Goal: Information Seeking & Learning: Learn about a topic

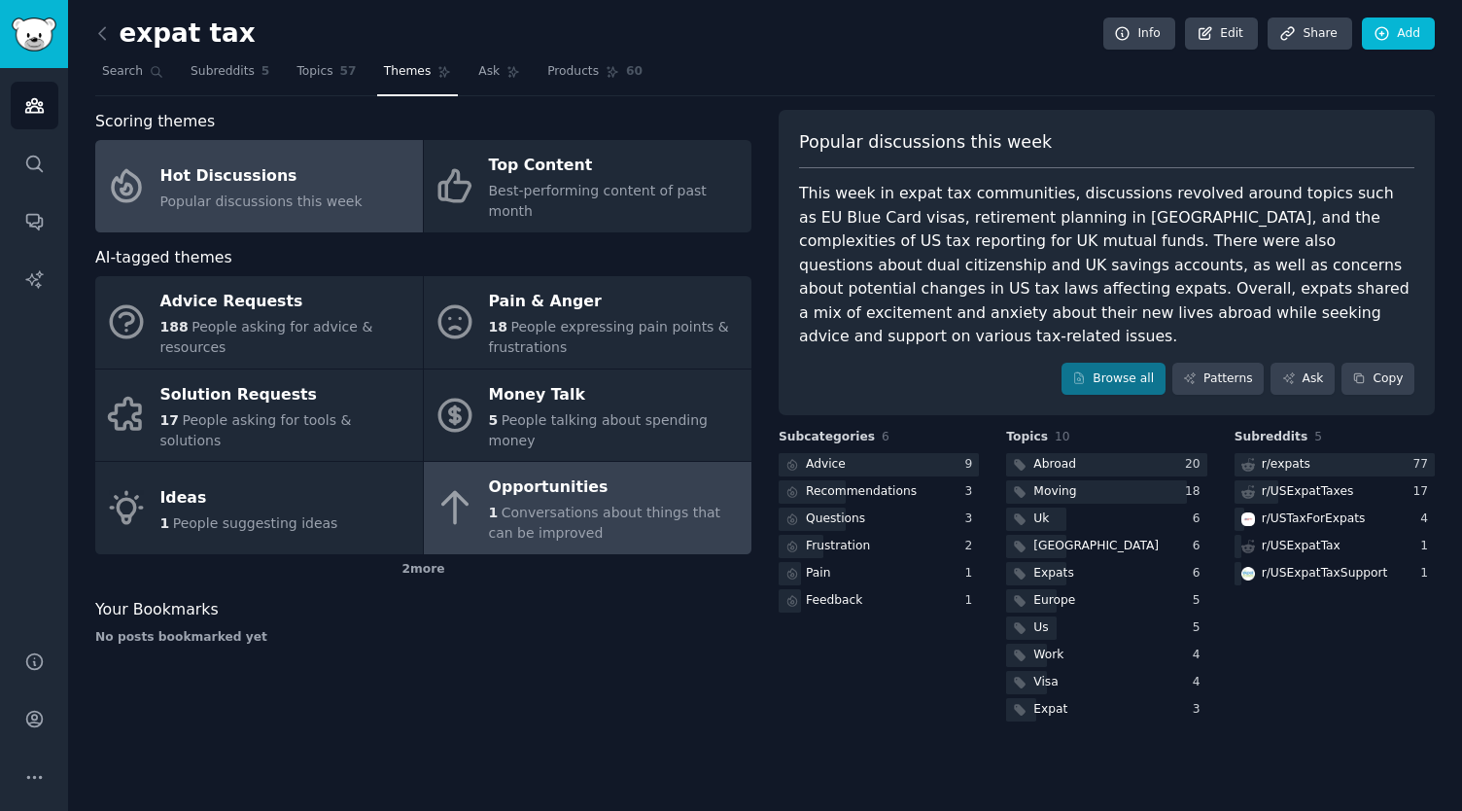
click at [664, 472] on div "Opportunities" at bounding box center [615, 487] width 253 height 31
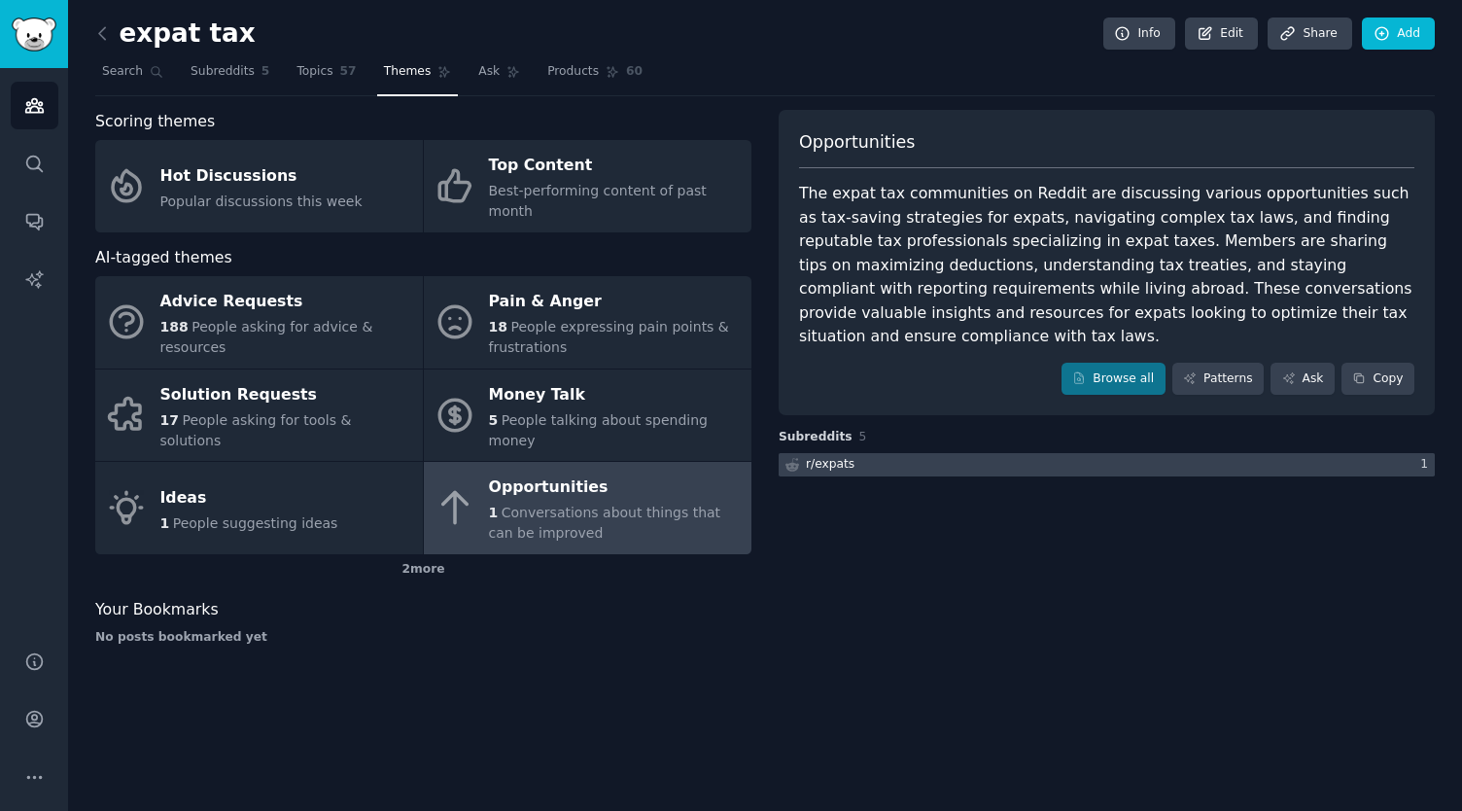
click at [931, 453] on div at bounding box center [1106, 465] width 656 height 24
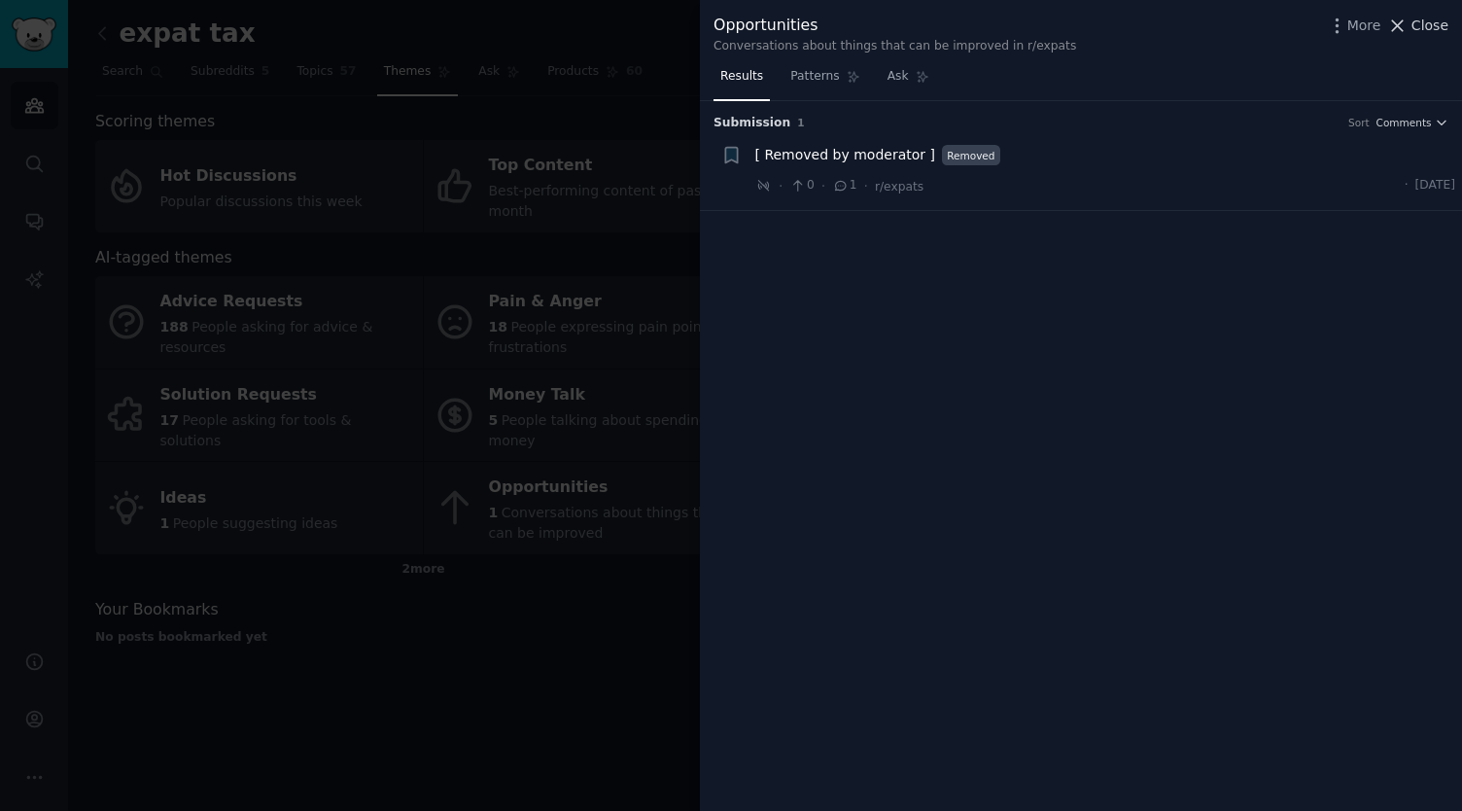
click at [1401, 20] on icon at bounding box center [1397, 26] width 20 height 20
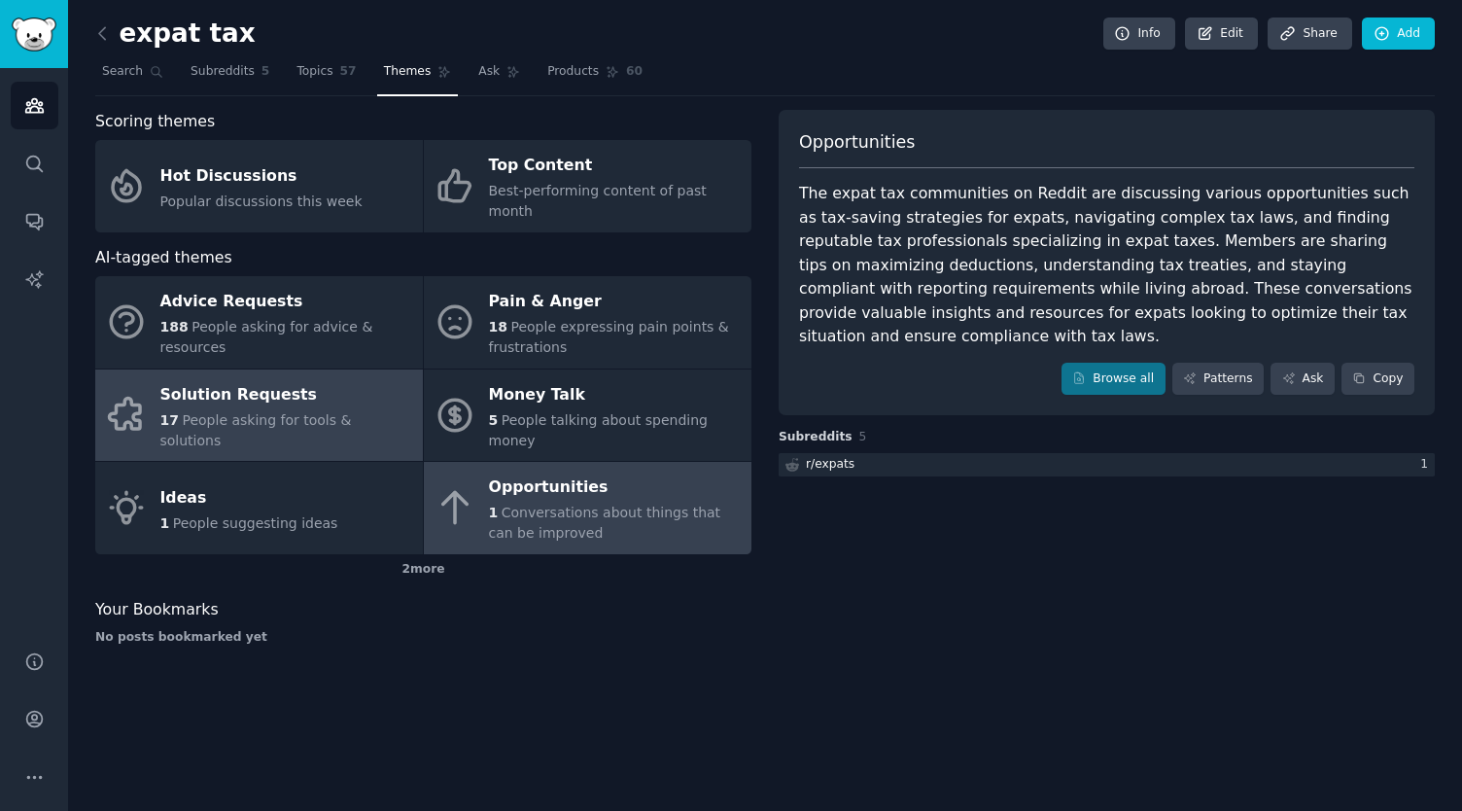
click at [282, 412] on span "People asking for tools & solutions" at bounding box center [255, 430] width 191 height 36
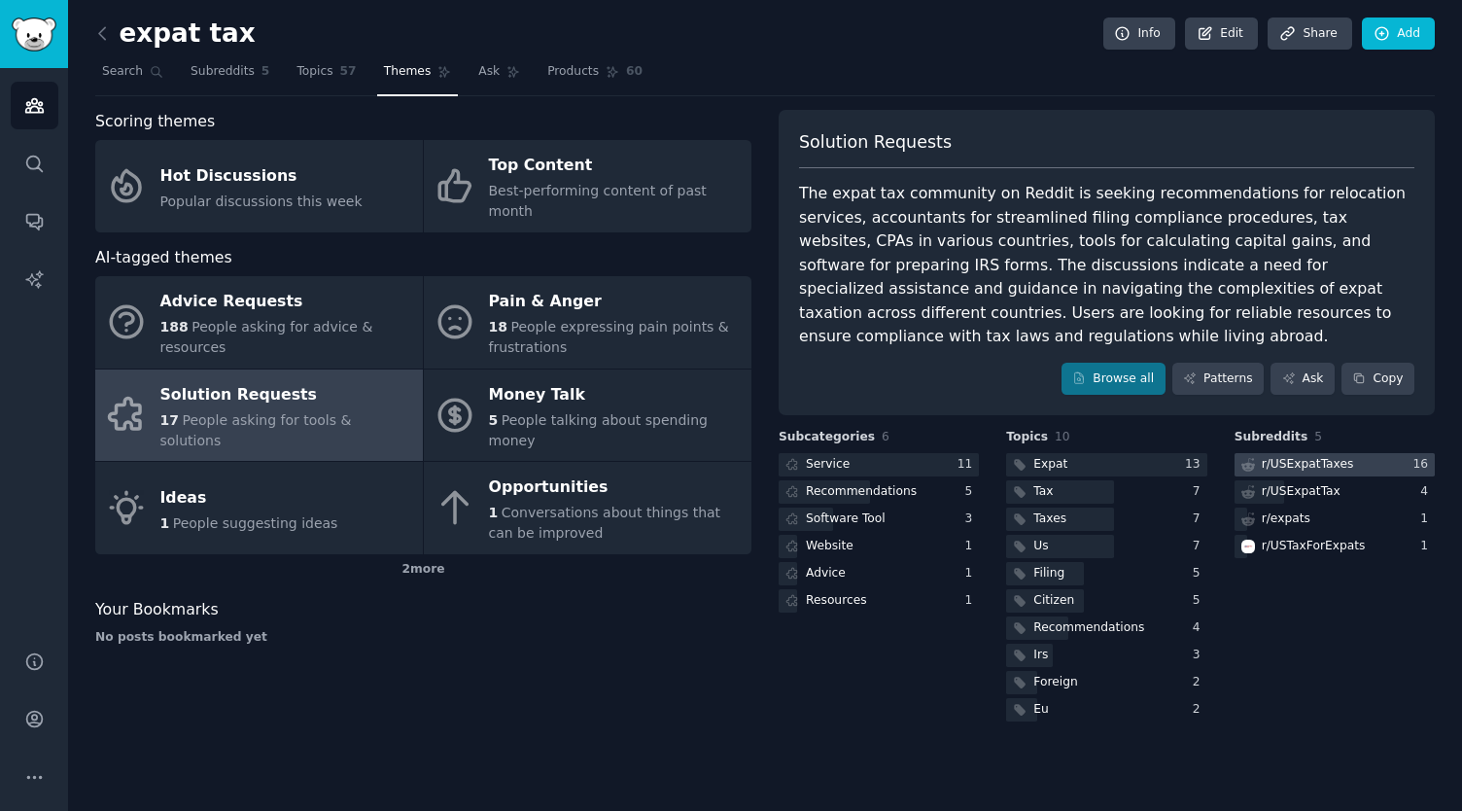
click at [1343, 453] on div "r/ USExpatTaxes" at bounding box center [1295, 465] width 122 height 24
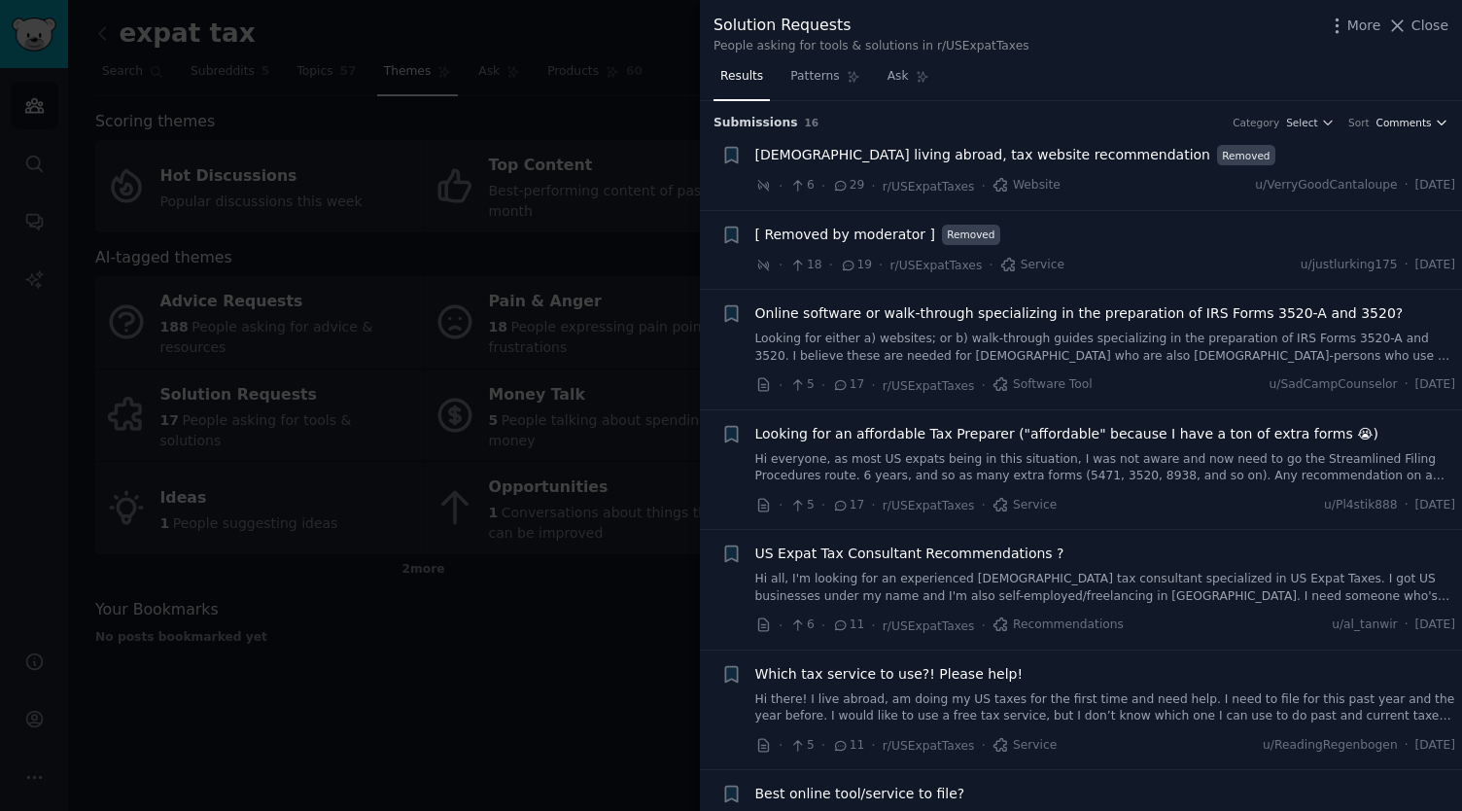
click at [1421, 124] on span "Comments" at bounding box center [1403, 123] width 55 height 14
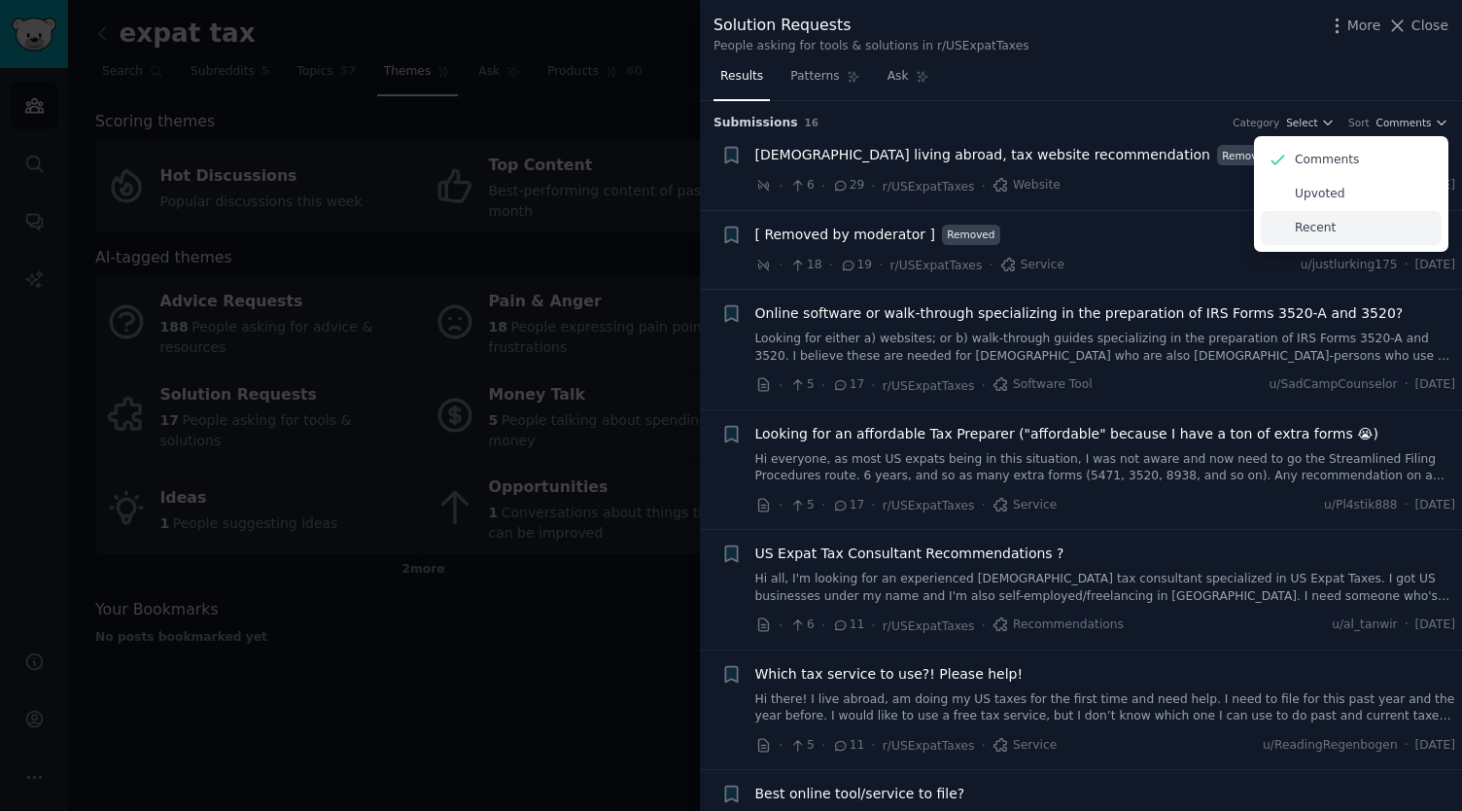
click at [1335, 226] on div "Recent" at bounding box center [1350, 228] width 181 height 34
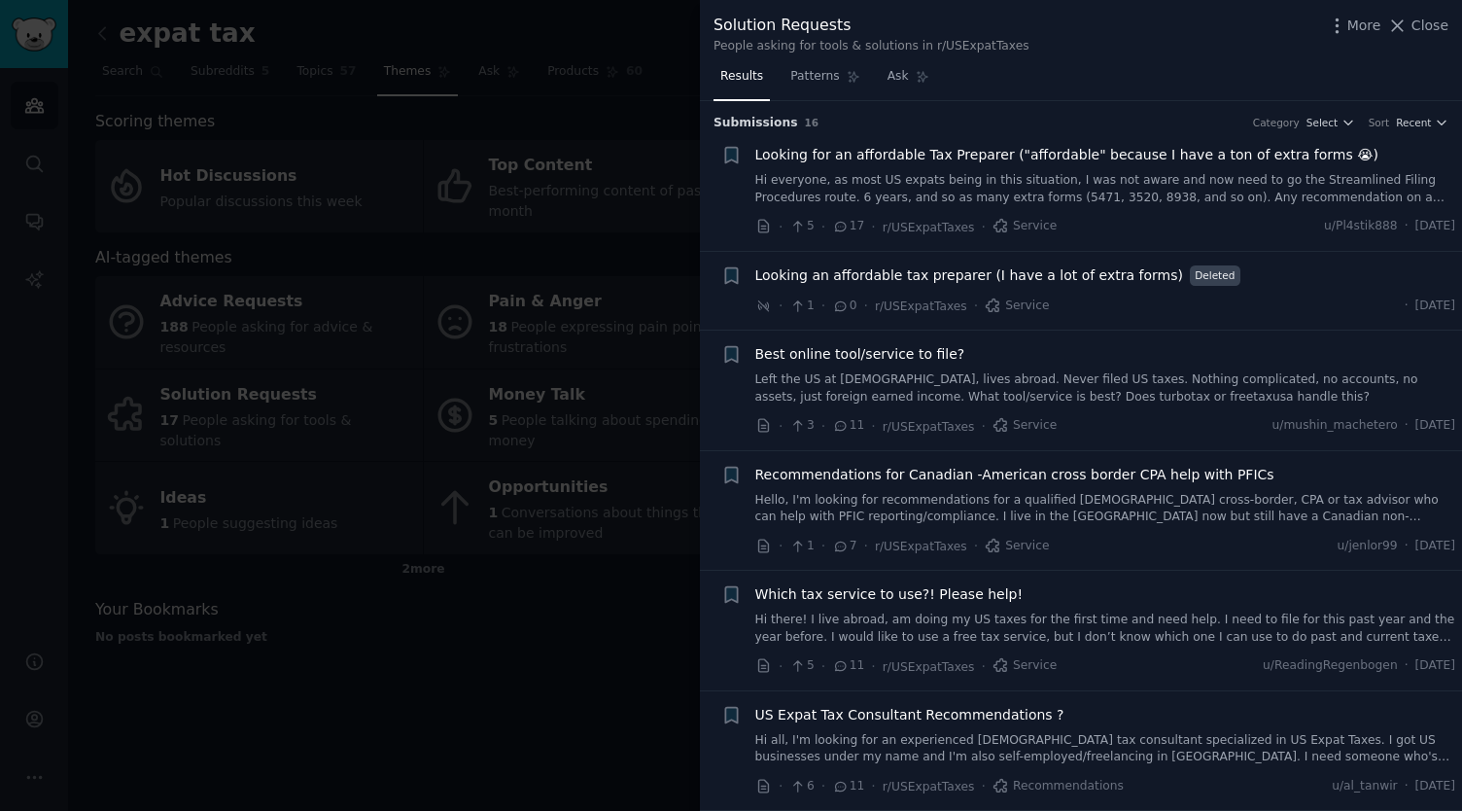
click at [1151, 155] on span "Looking for an affordable Tax Preparer ("affordable" because I have a ton of ex…" at bounding box center [1066, 155] width 623 height 20
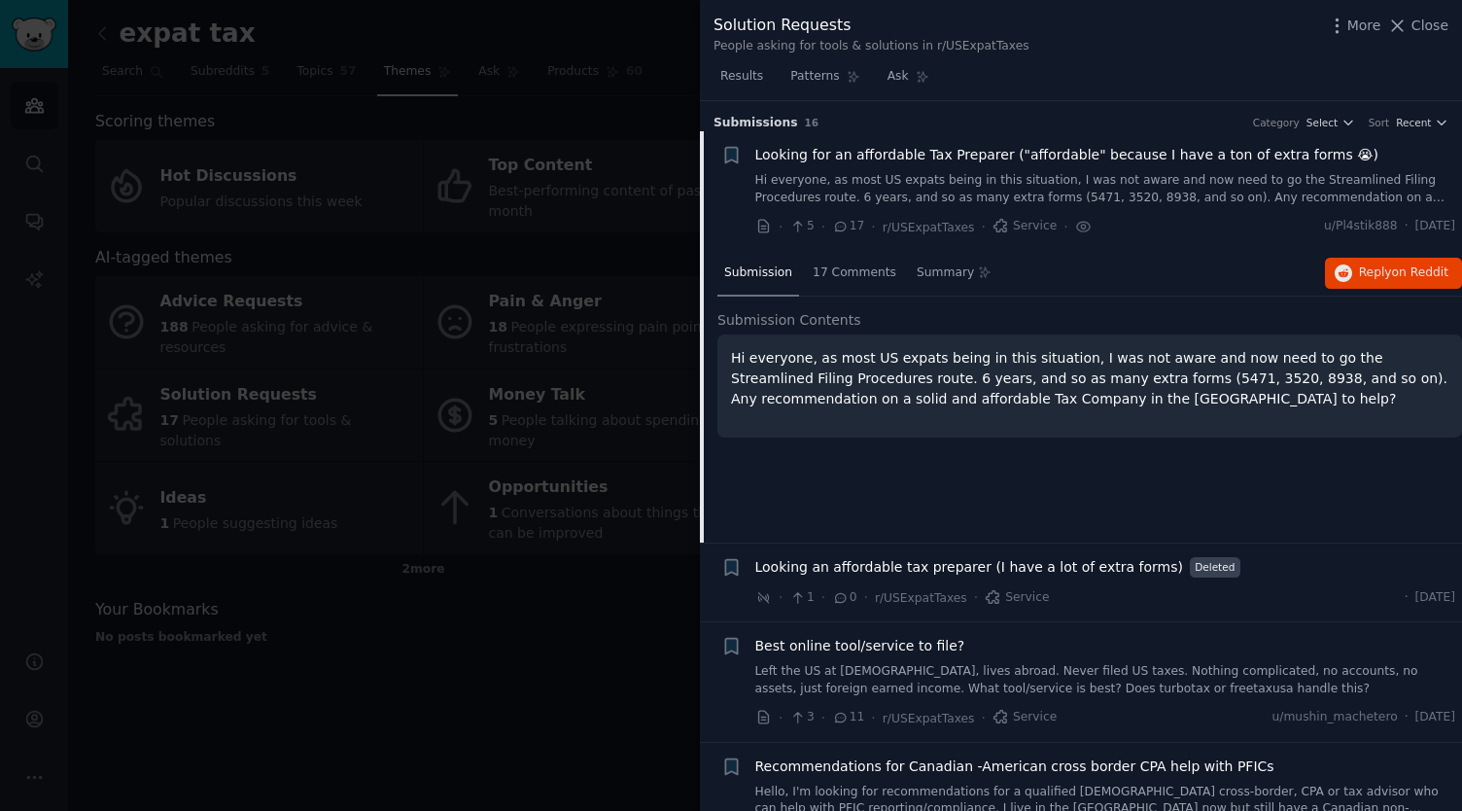
scroll to position [30, 0]
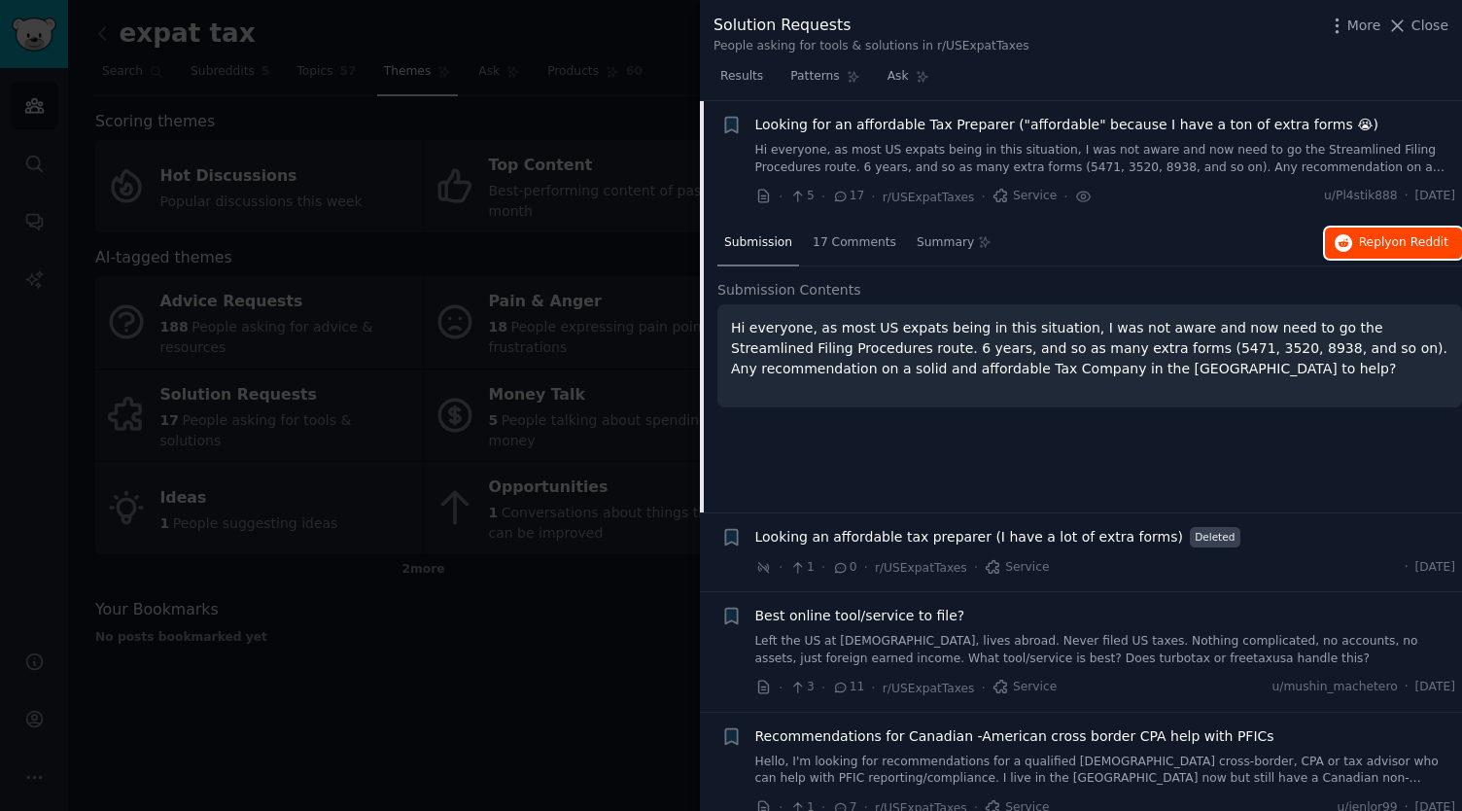
click at [1363, 242] on span "Reply on Reddit" at bounding box center [1403, 242] width 89 height 17
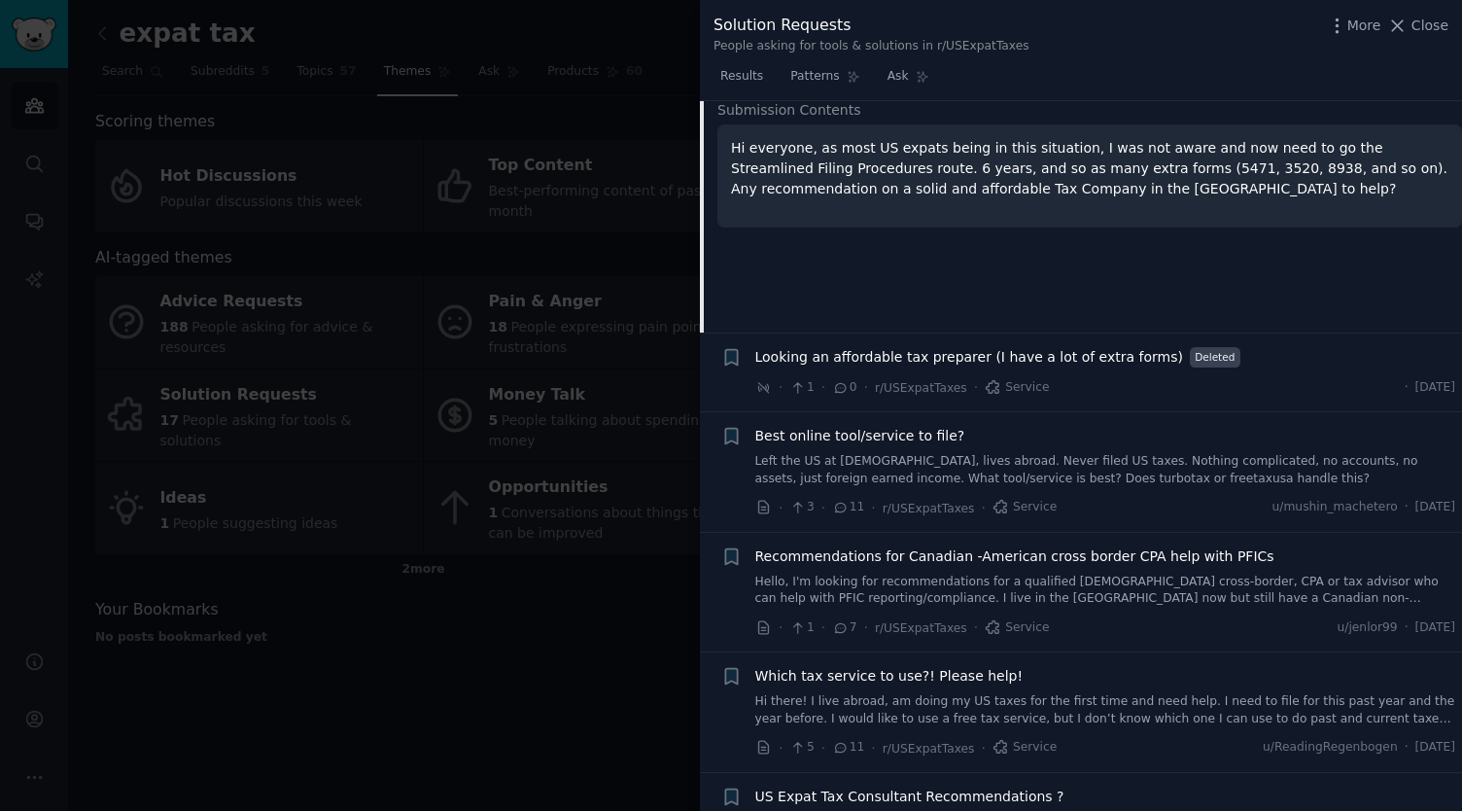
scroll to position [0, 0]
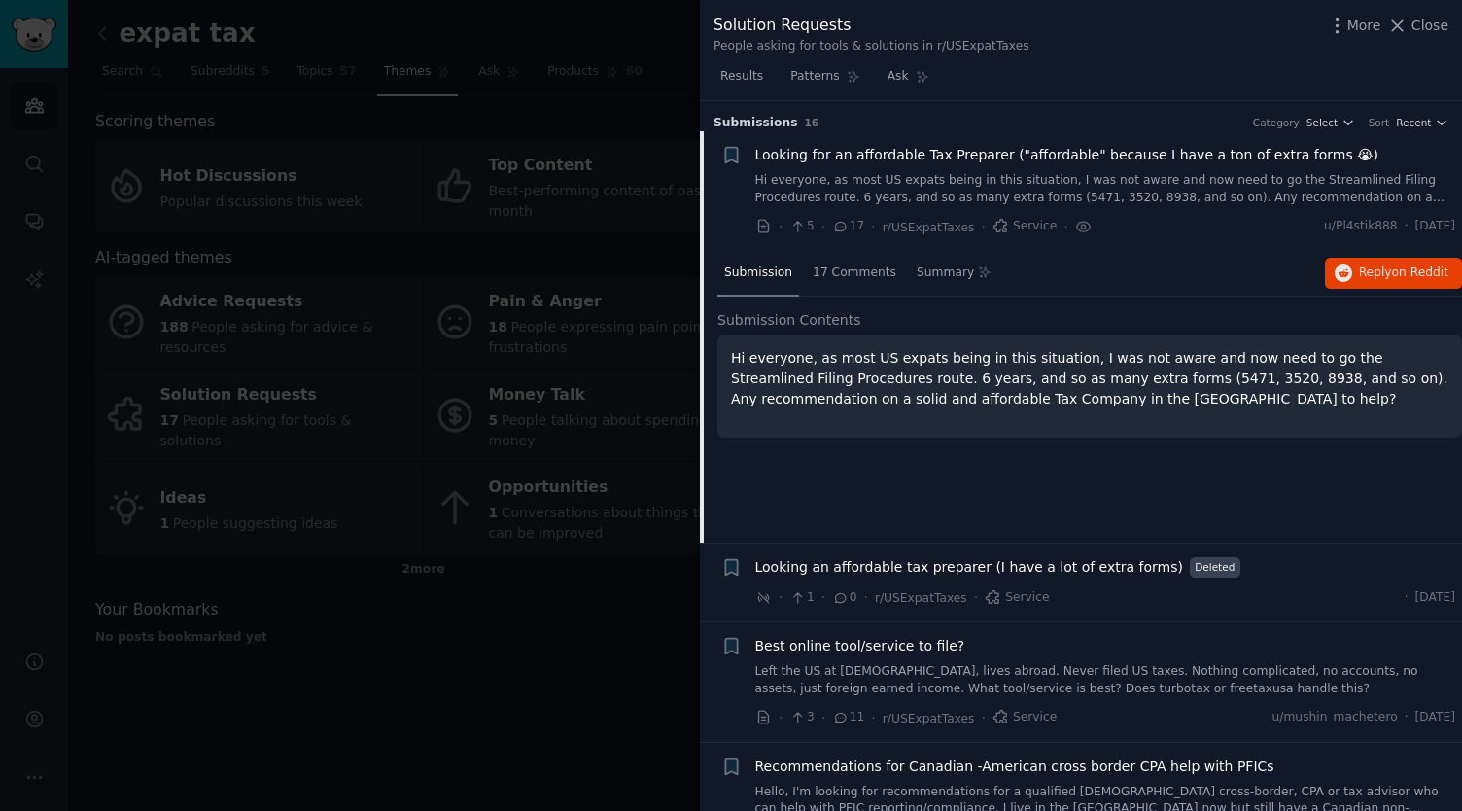
click at [642, 697] on div at bounding box center [731, 405] width 1462 height 811
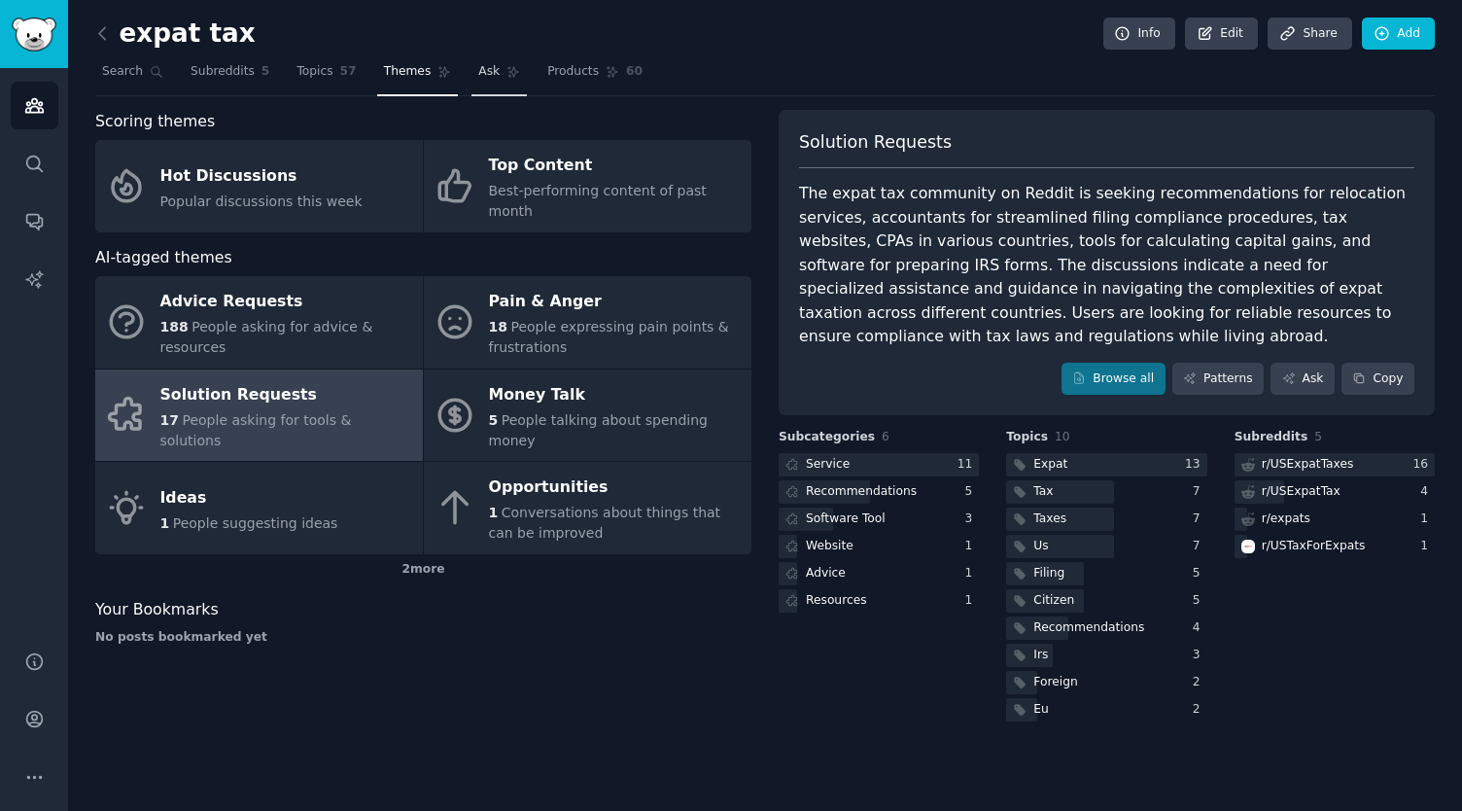
click at [478, 71] on span "Ask" at bounding box center [488, 71] width 21 height 17
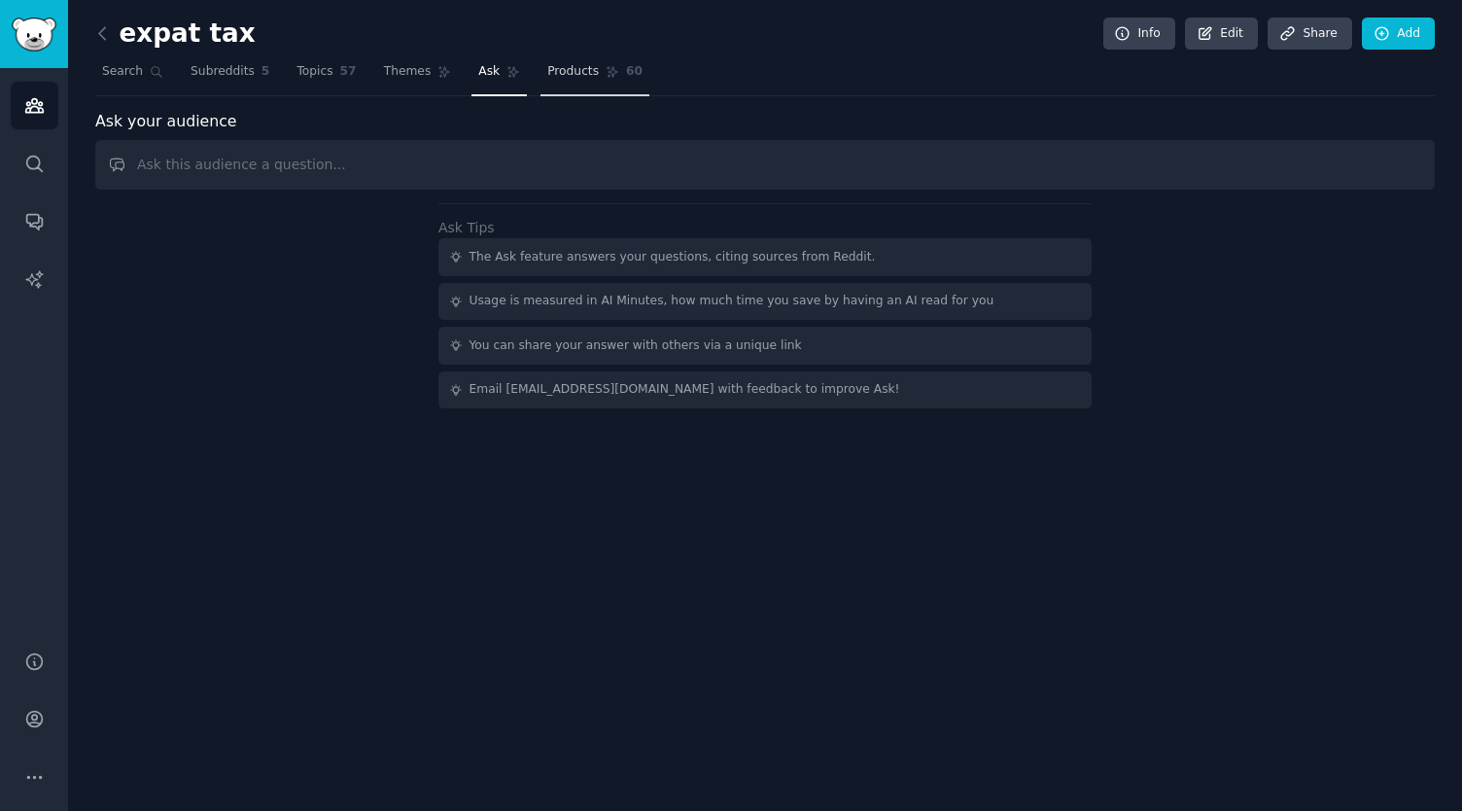
click at [573, 80] on link "Products 60" at bounding box center [594, 76] width 109 height 40
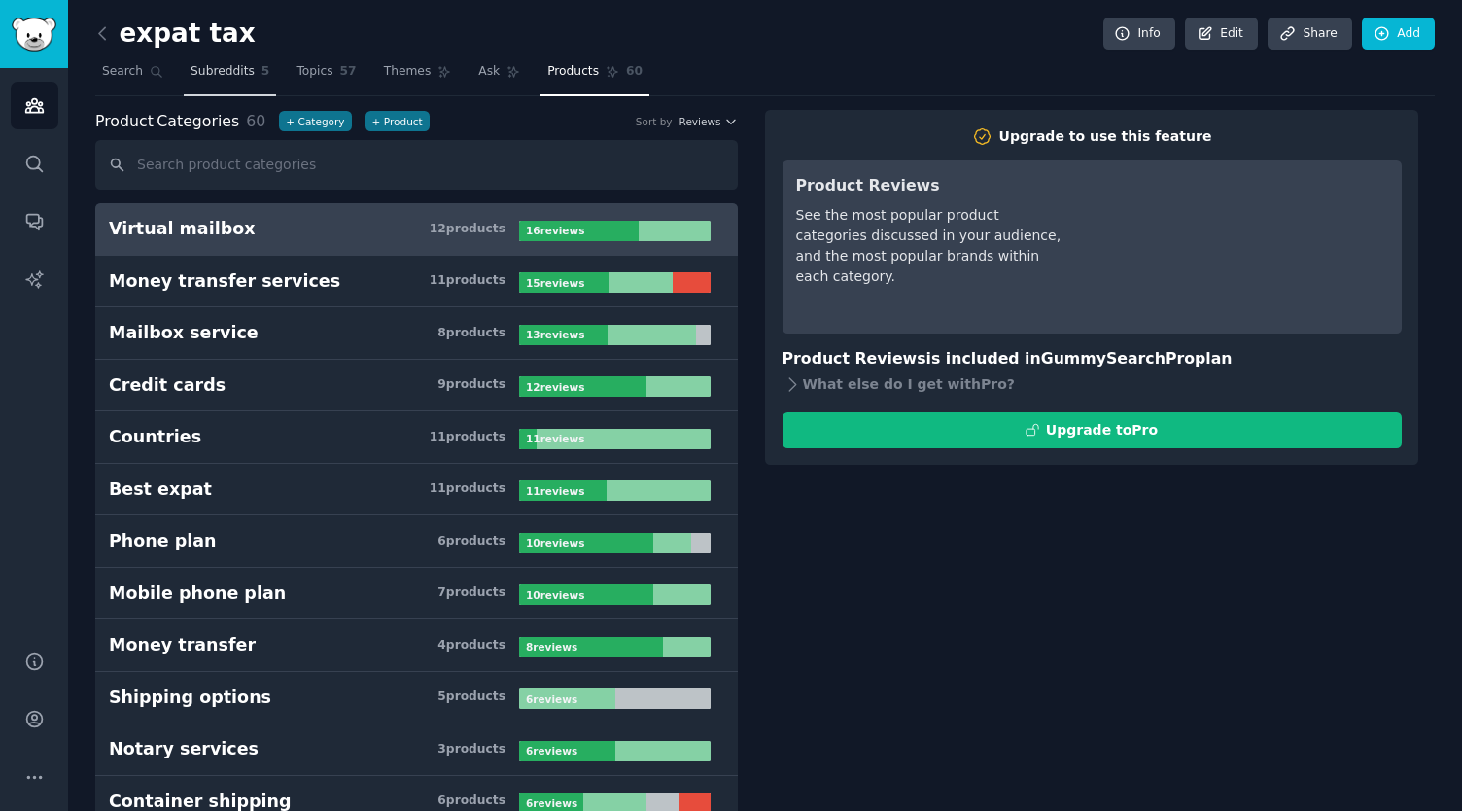
click at [217, 60] on link "Subreddits 5" at bounding box center [230, 76] width 92 height 40
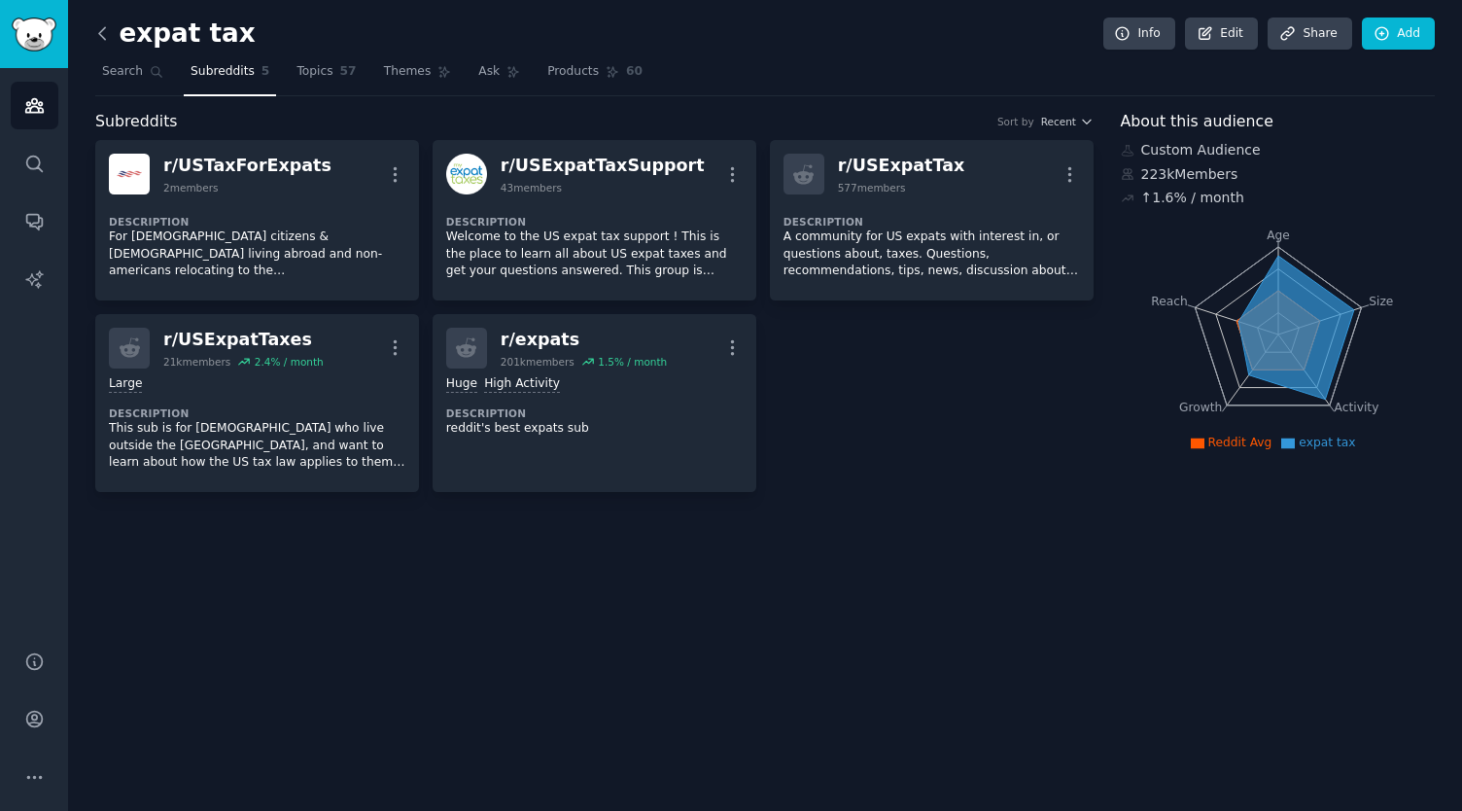
click at [99, 28] on icon at bounding box center [102, 33] width 20 height 20
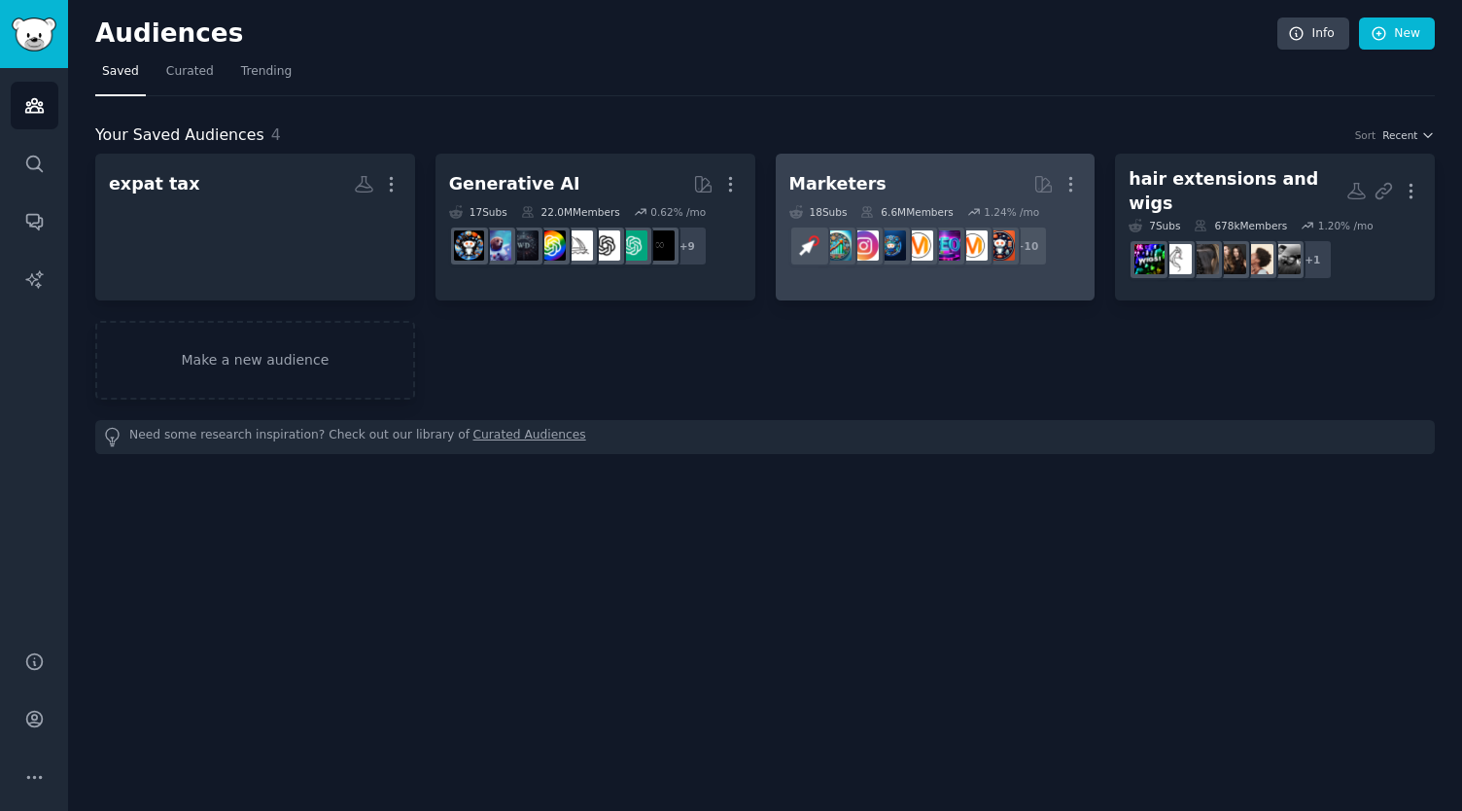
click at [889, 205] on div "6.6M Members" at bounding box center [906, 212] width 92 height 14
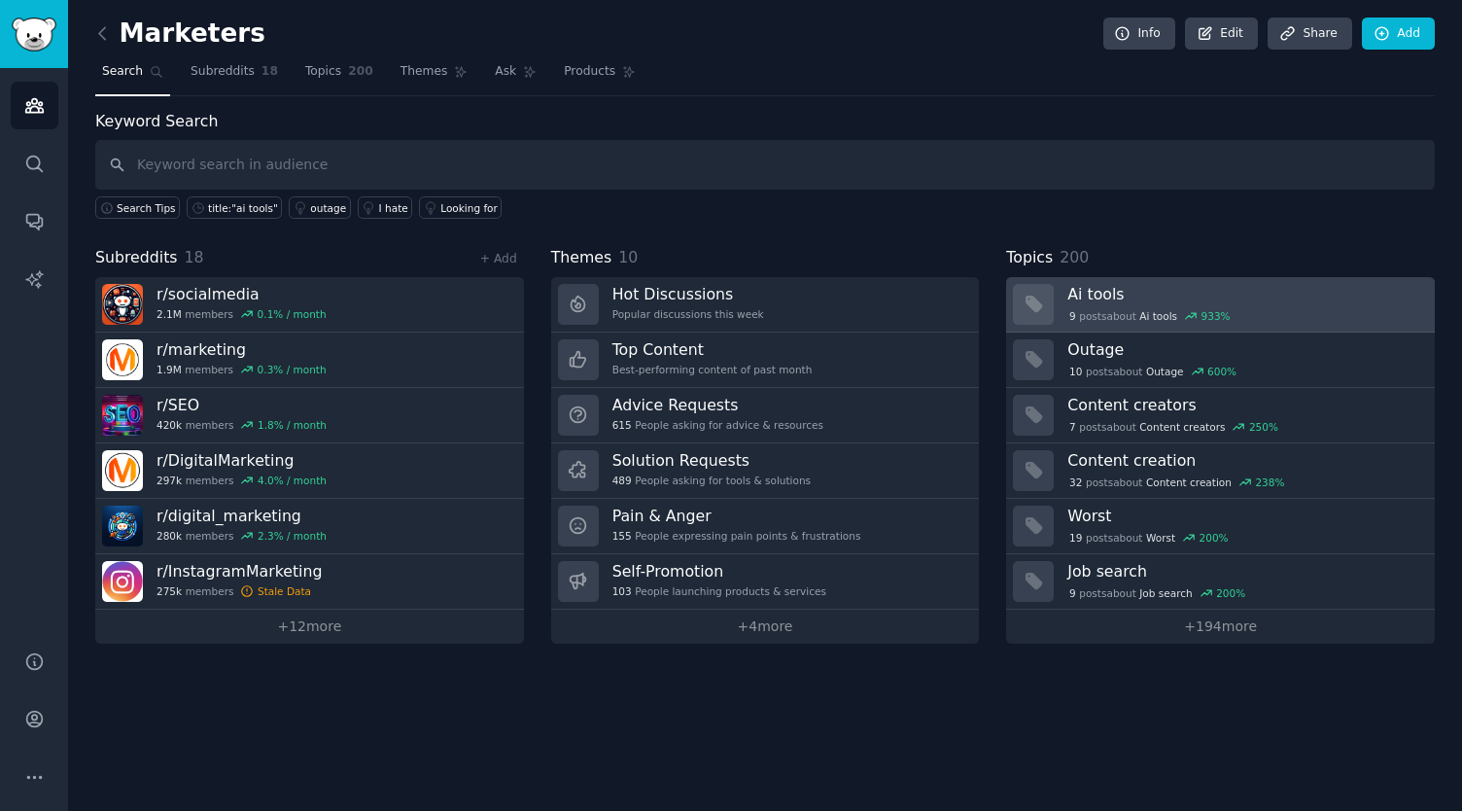
click at [1154, 298] on h3 "Ai tools" at bounding box center [1244, 294] width 354 height 20
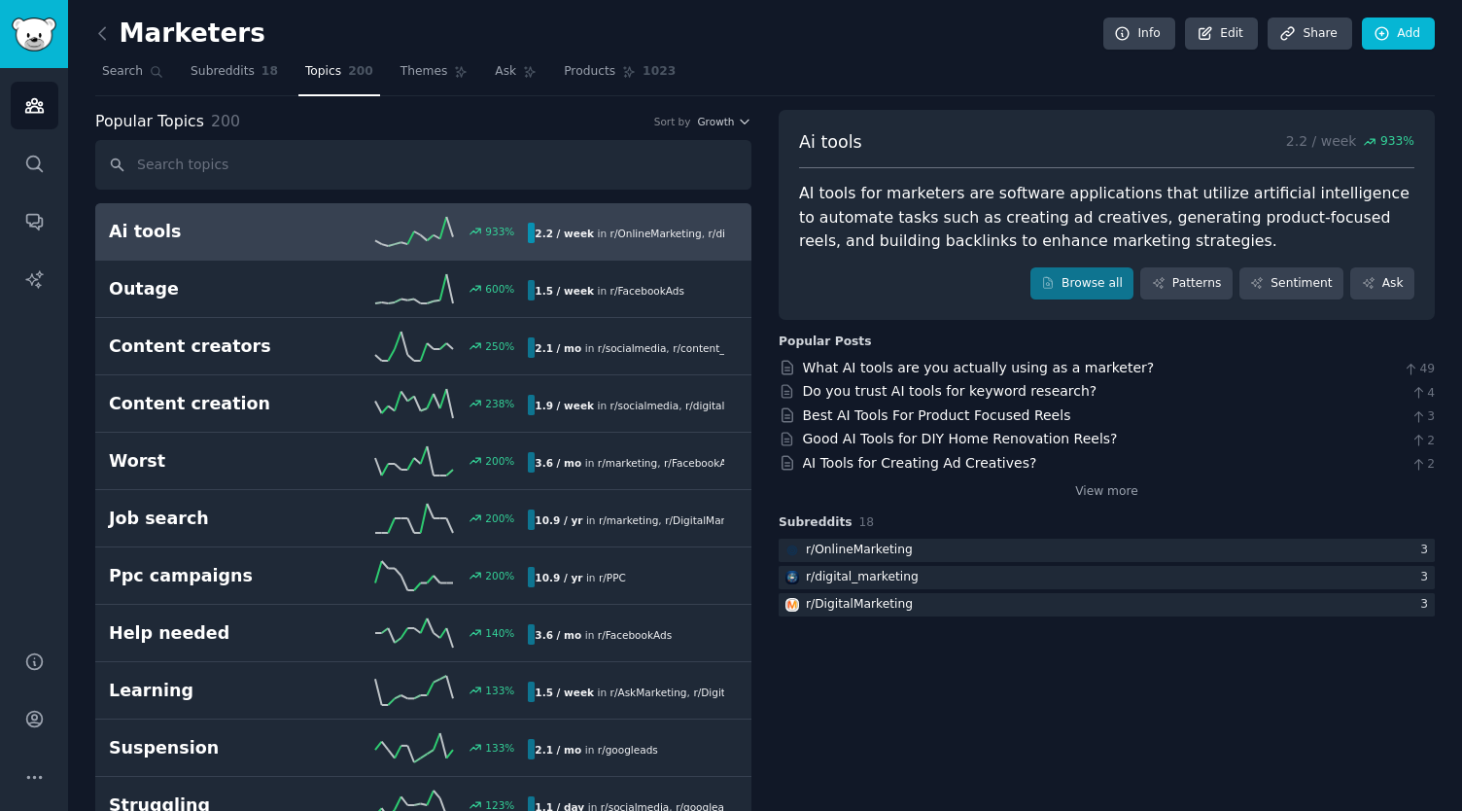
click at [305, 235] on h2 "Ai tools" at bounding box center [214, 232] width 210 height 24
click at [828, 360] on link "What AI tools are you actually using as a marketer?" at bounding box center [979, 368] width 352 height 16
click at [41, 722] on icon "Sidebar" at bounding box center [34, 719] width 16 height 16
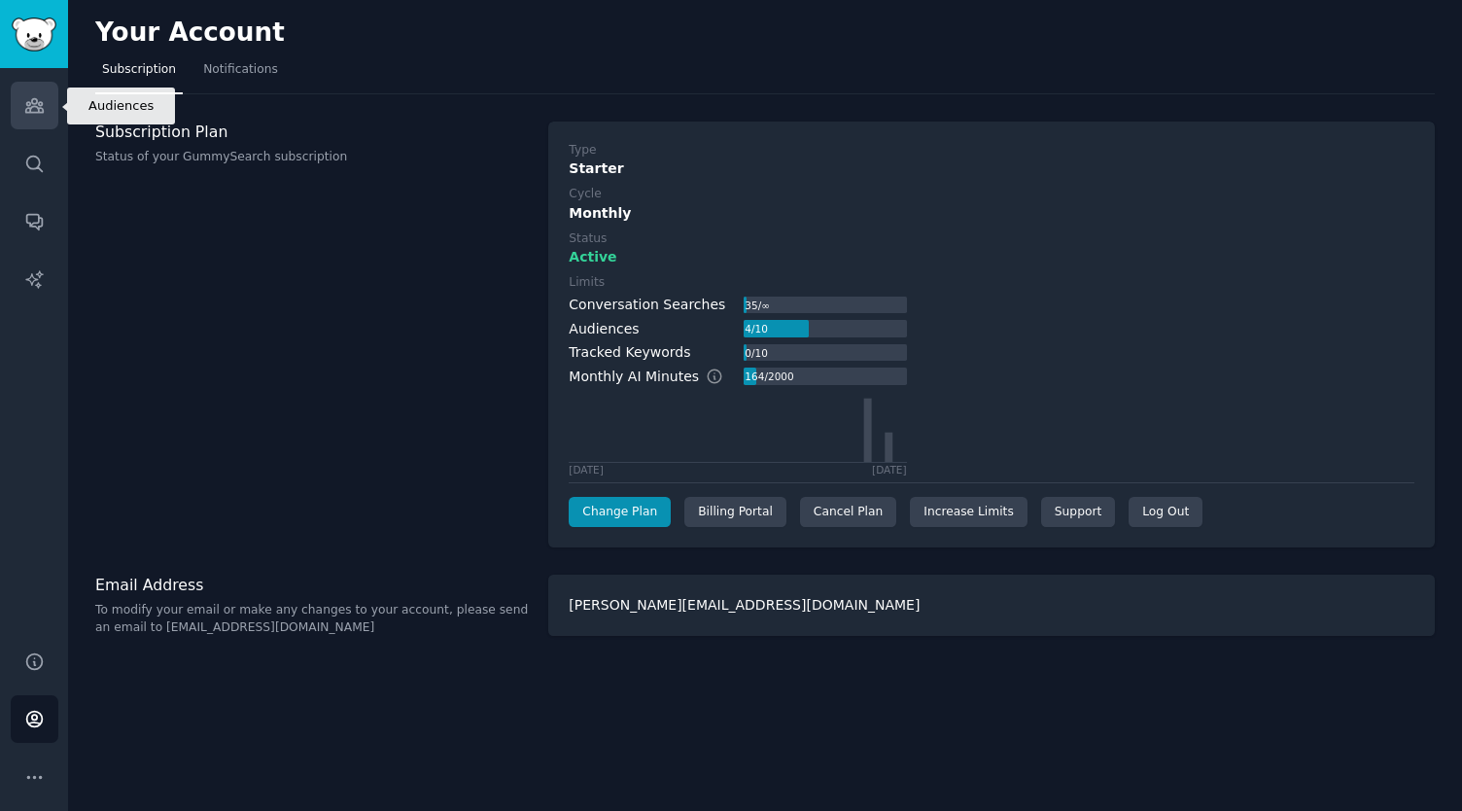
click at [32, 106] on icon "Sidebar" at bounding box center [33, 106] width 17 height 14
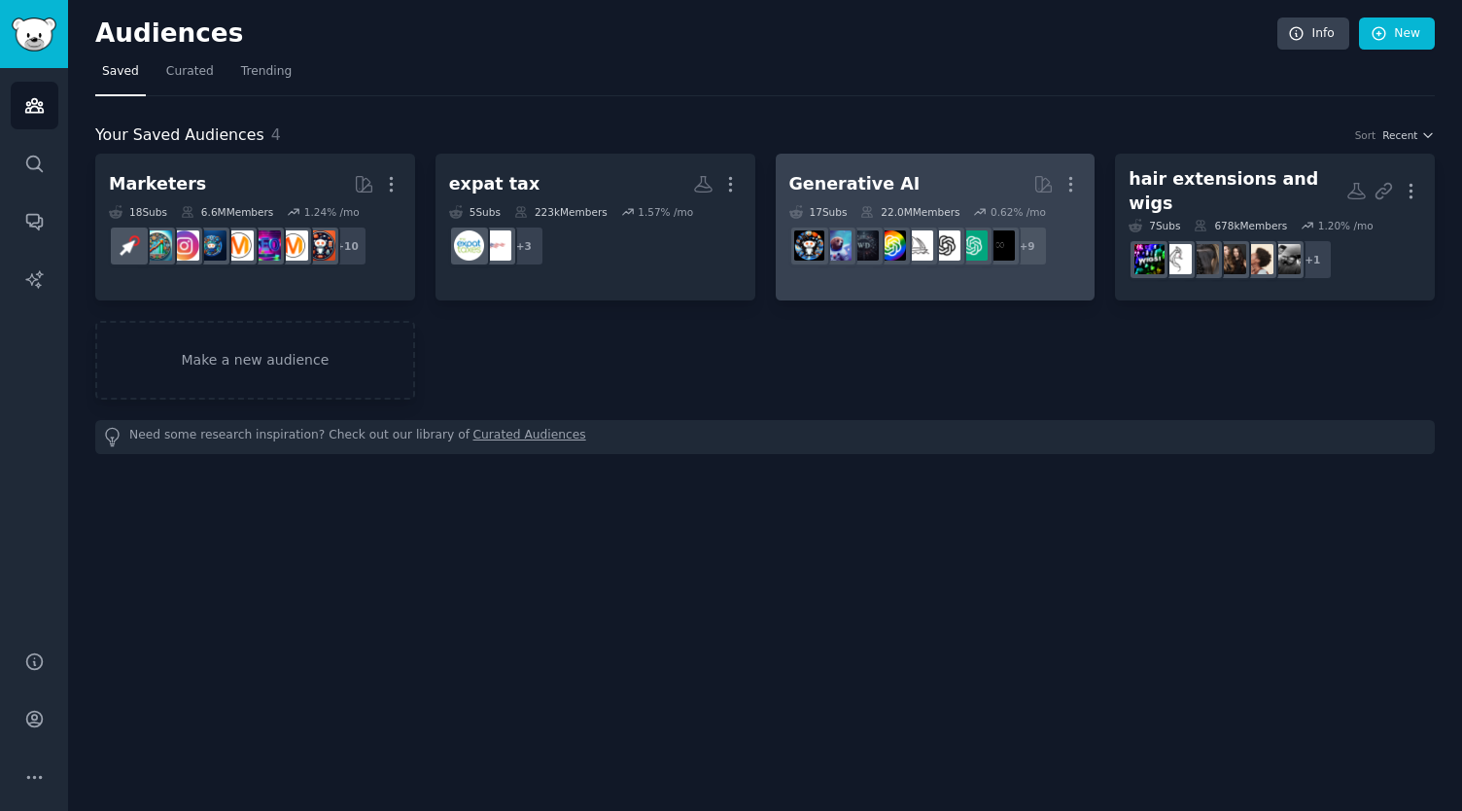
click at [848, 175] on div "Generative AI" at bounding box center [854, 184] width 131 height 24
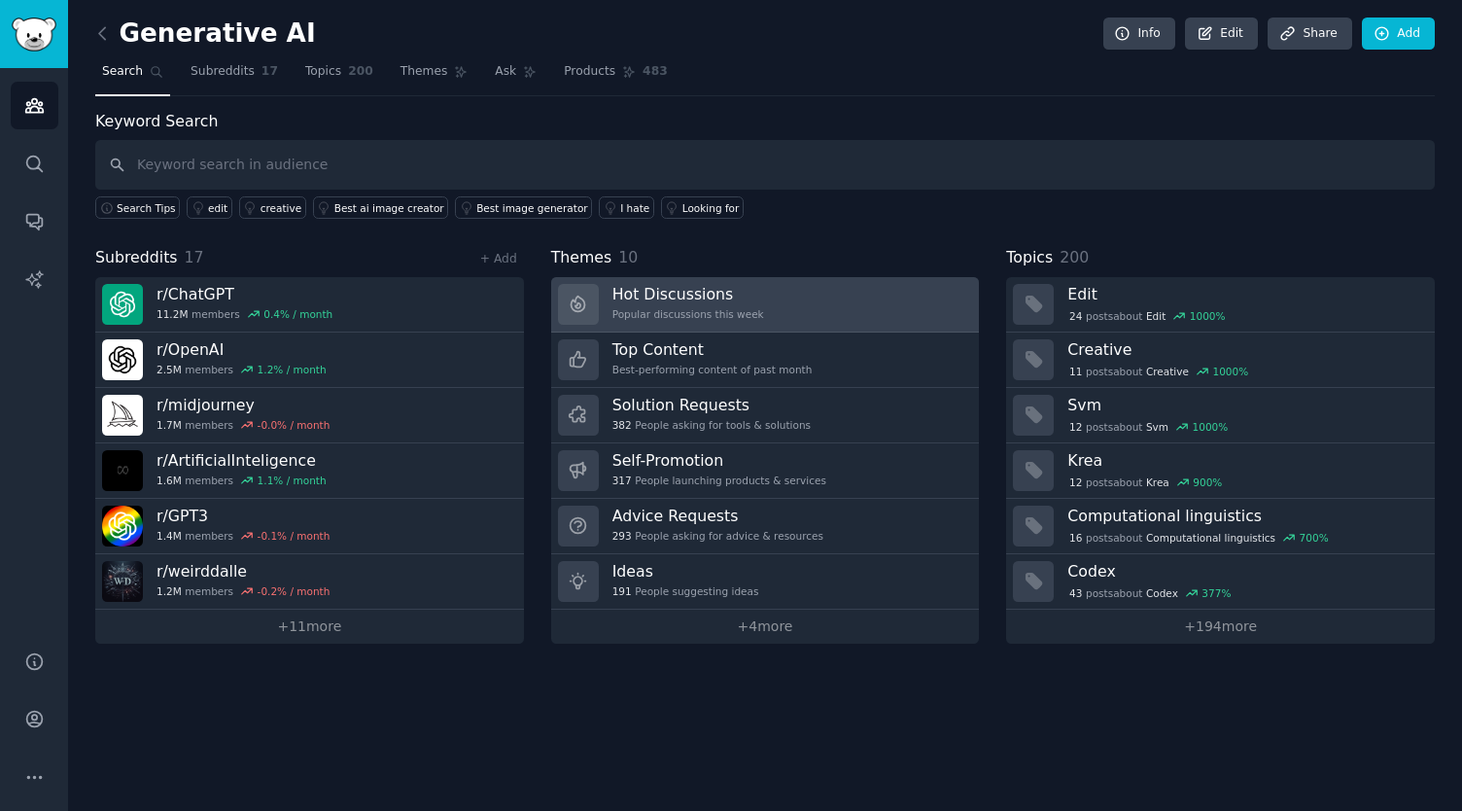
click at [822, 310] on link "Hot Discussions Popular discussions this week" at bounding box center [765, 304] width 429 height 55
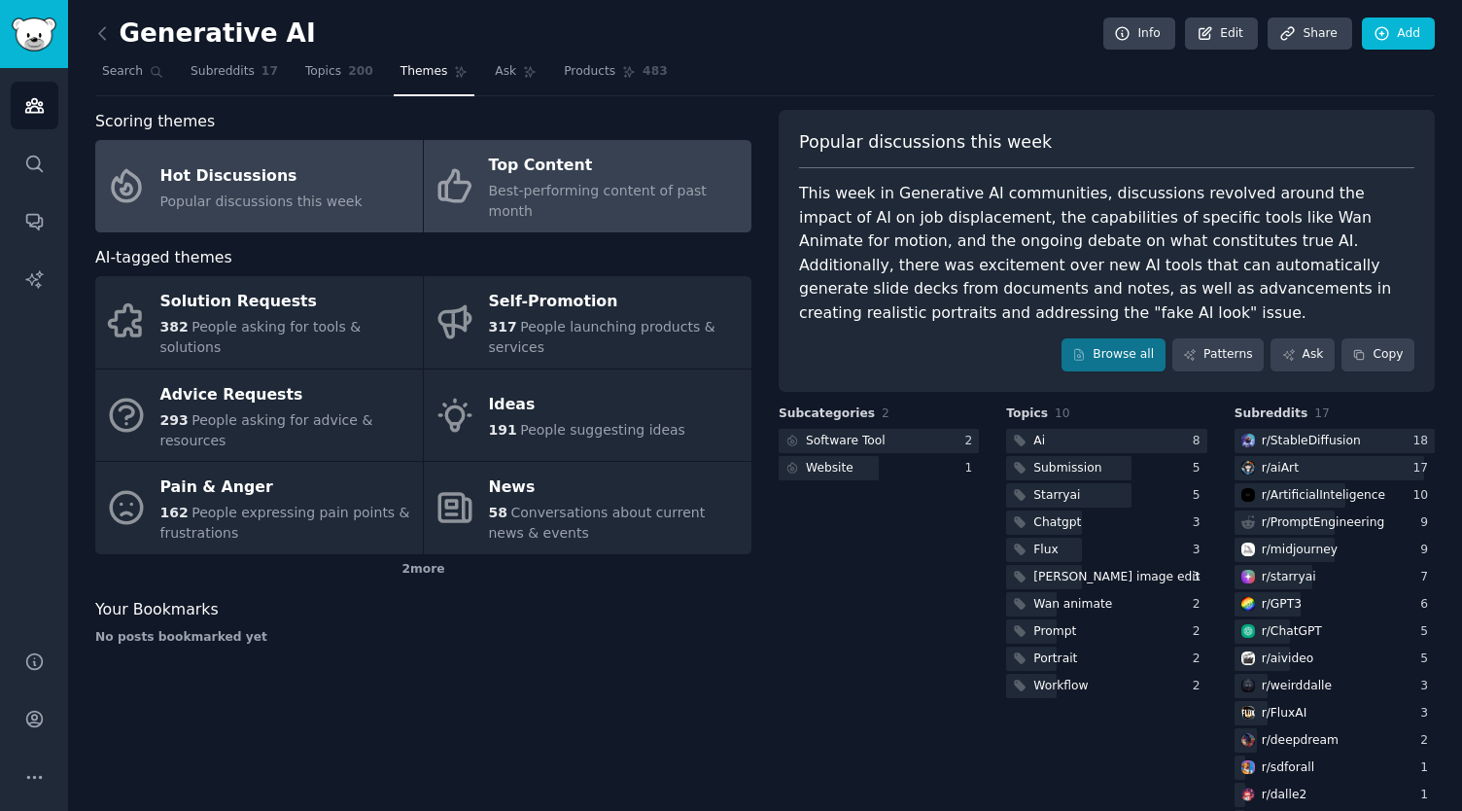
click at [519, 206] on link "Top Content Best-performing content of past month" at bounding box center [588, 186] width 328 height 92
